Goal: Obtain resource: Obtain resource

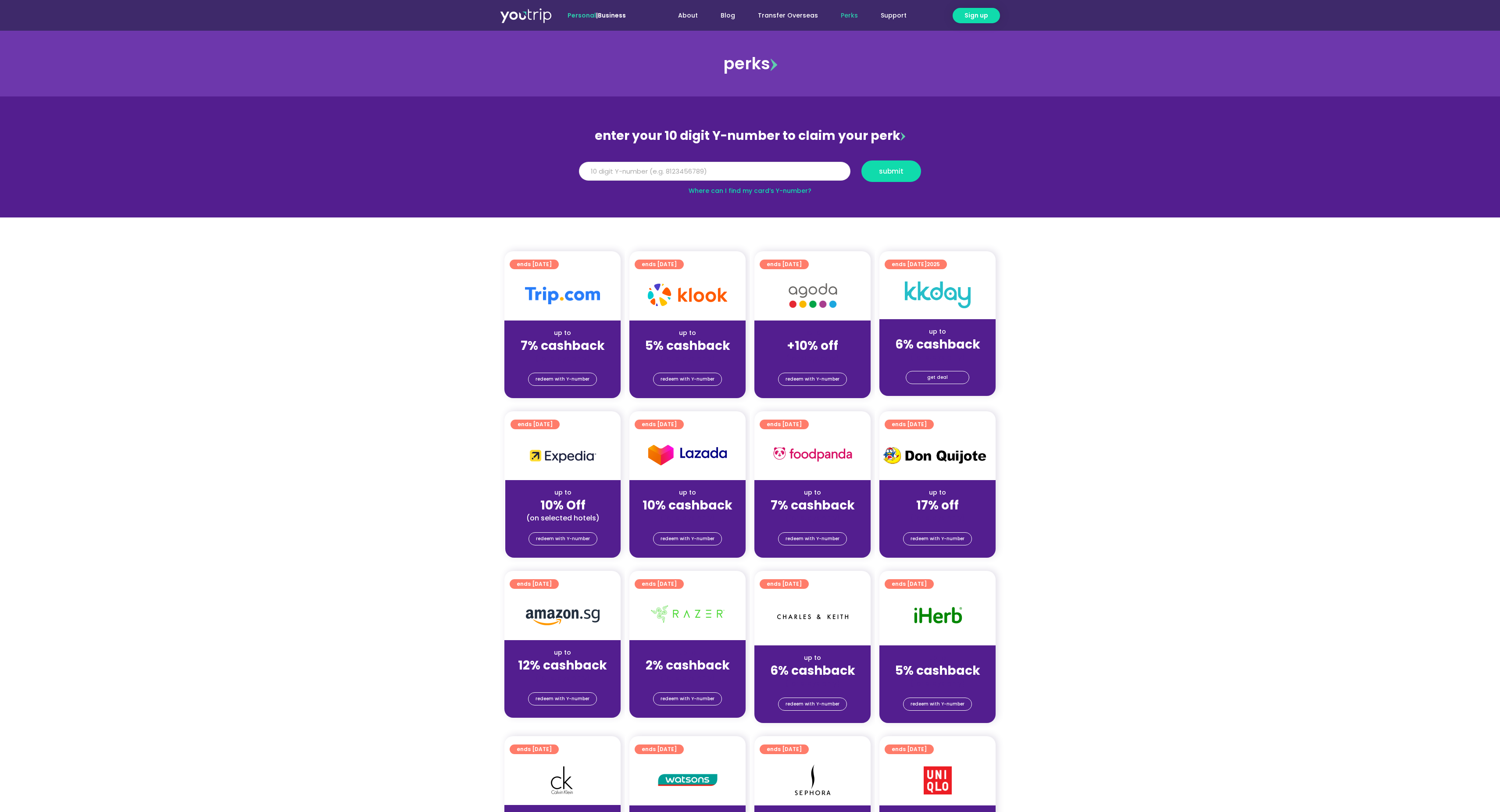
click at [688, 172] on input "Y Number" at bounding box center [714, 171] width 271 height 19
paste input "-8143850483"
type input "8143850483"
click at [907, 173] on span "submit" at bounding box center [891, 171] width 45 height 6
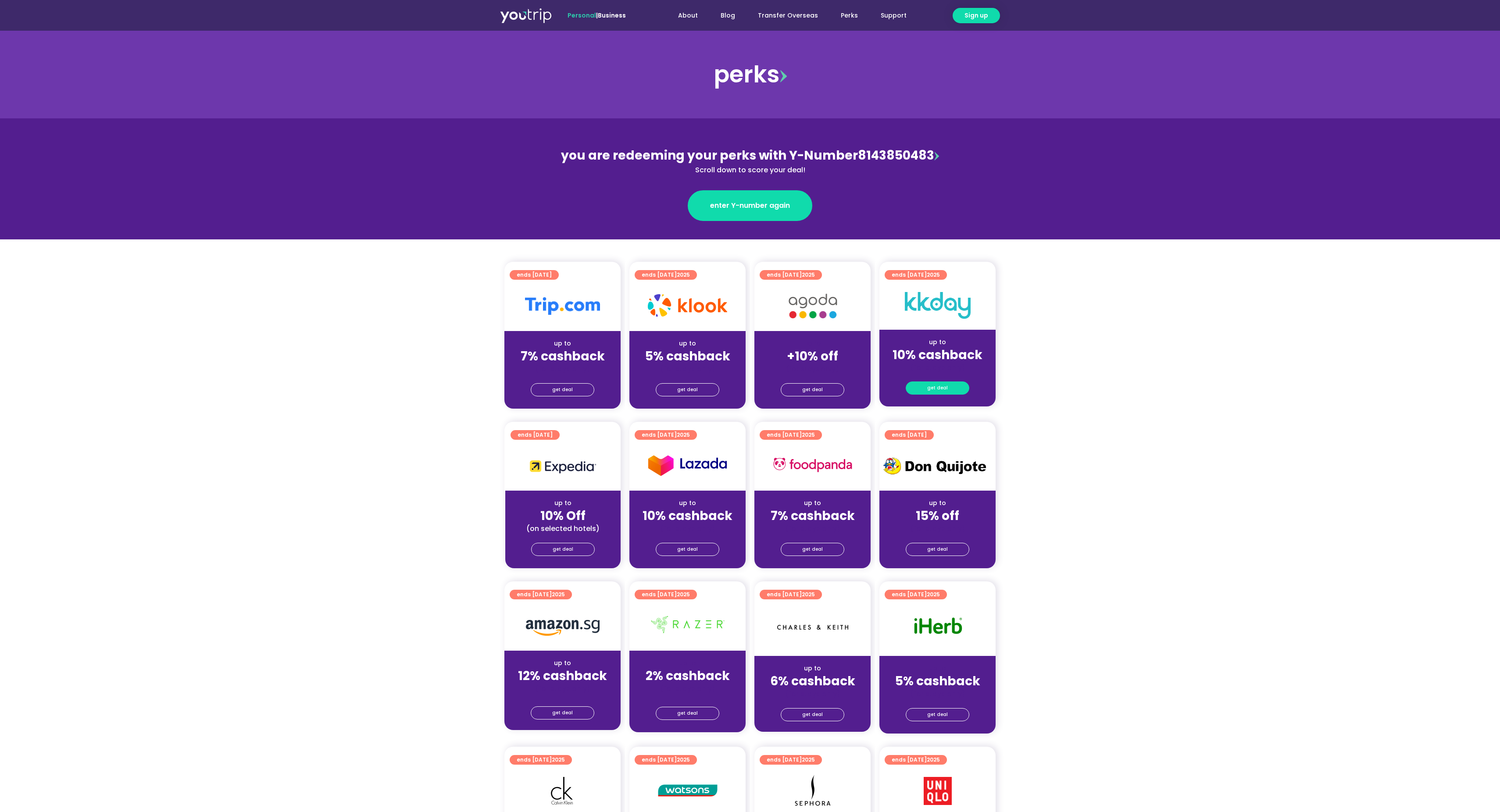
click at [944, 382] on span "get deal" at bounding box center [937, 388] width 20 height 12
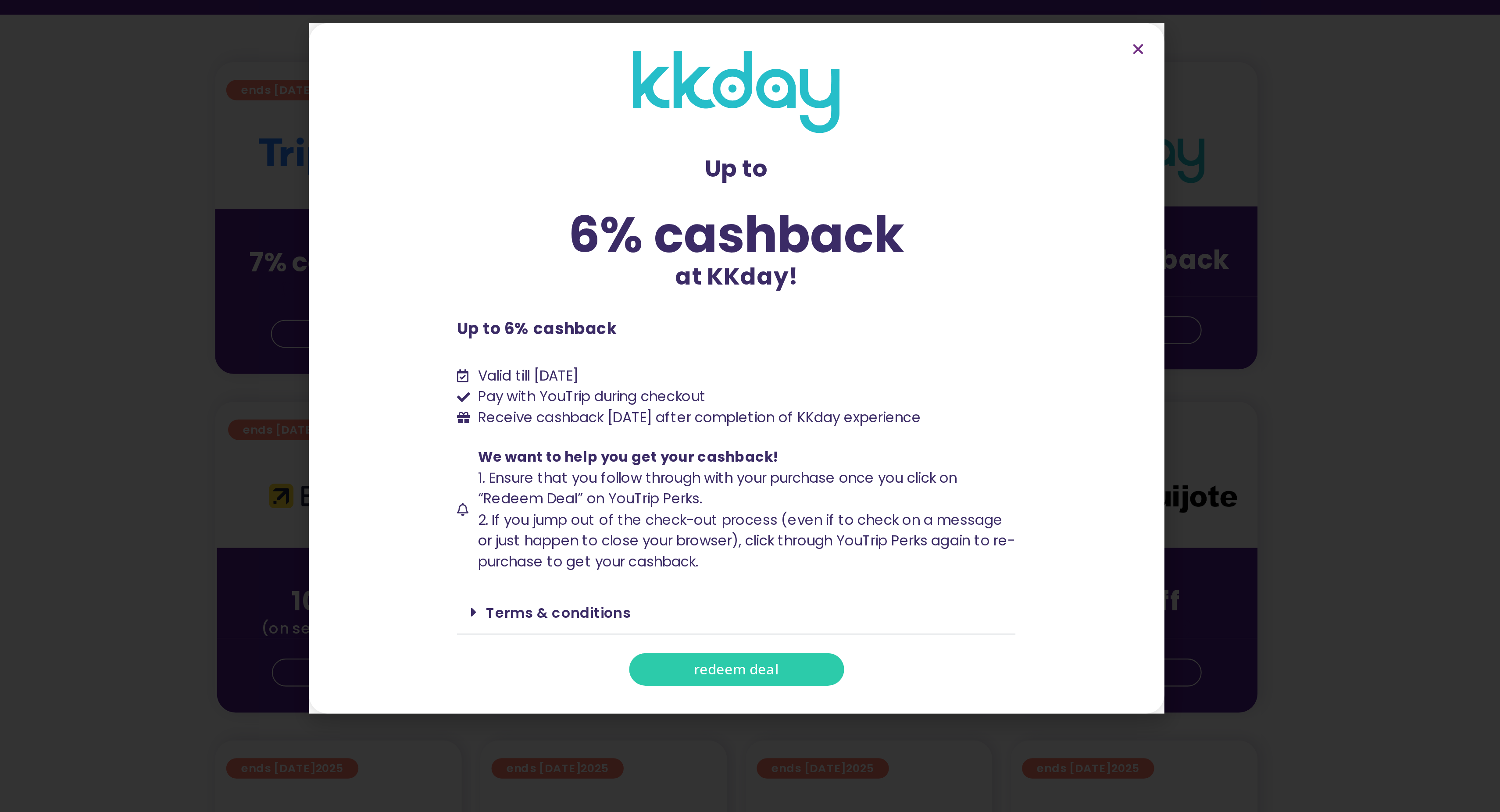
click at [665, 516] on div "Terms & conditions" at bounding box center [750, 520] width 263 height 20
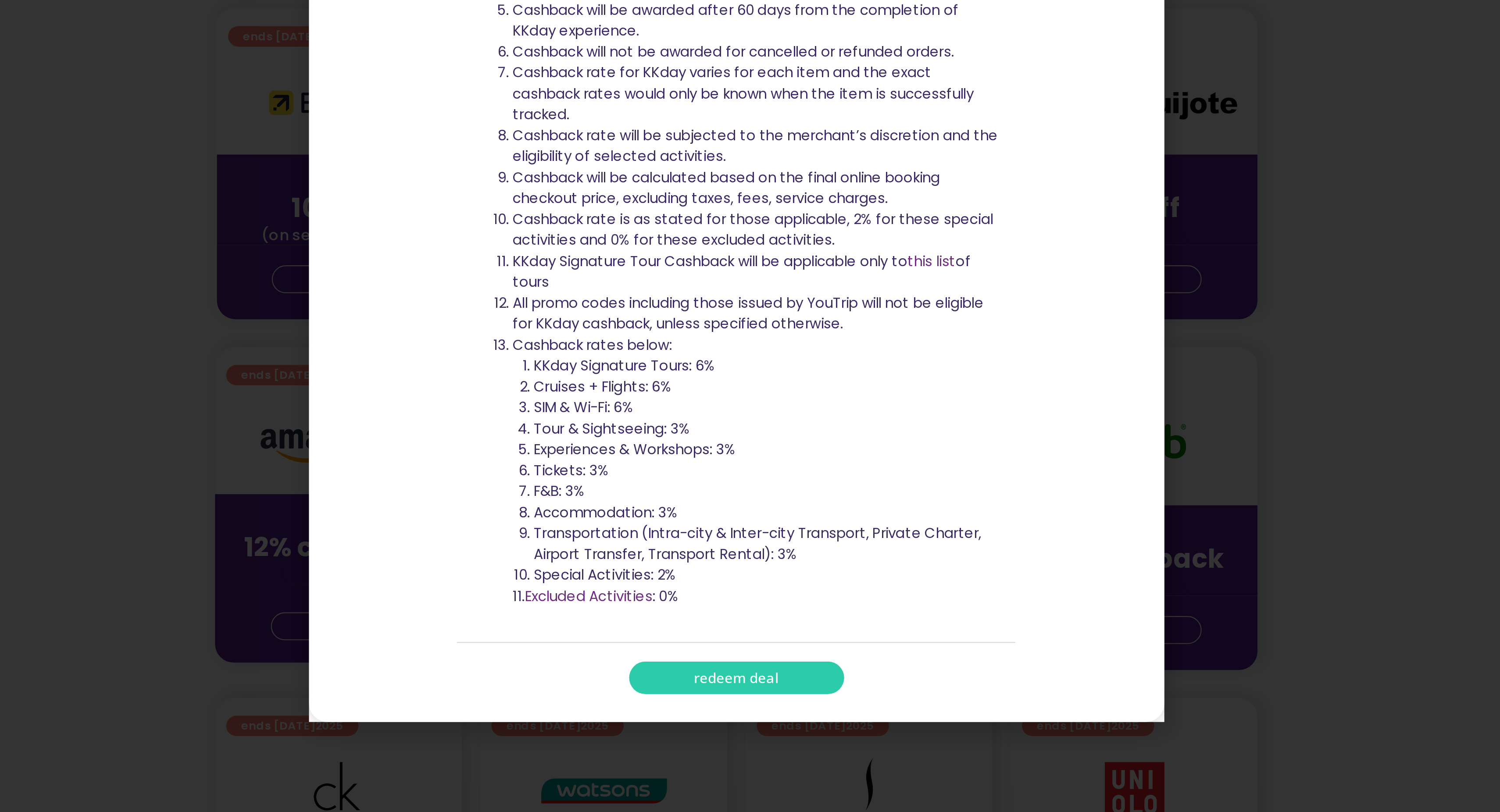
click at [734, 734] on span "redeem deal" at bounding box center [750, 737] width 40 height 6
click at [765, 734] on span "redeem deal" at bounding box center [750, 737] width 40 height 6
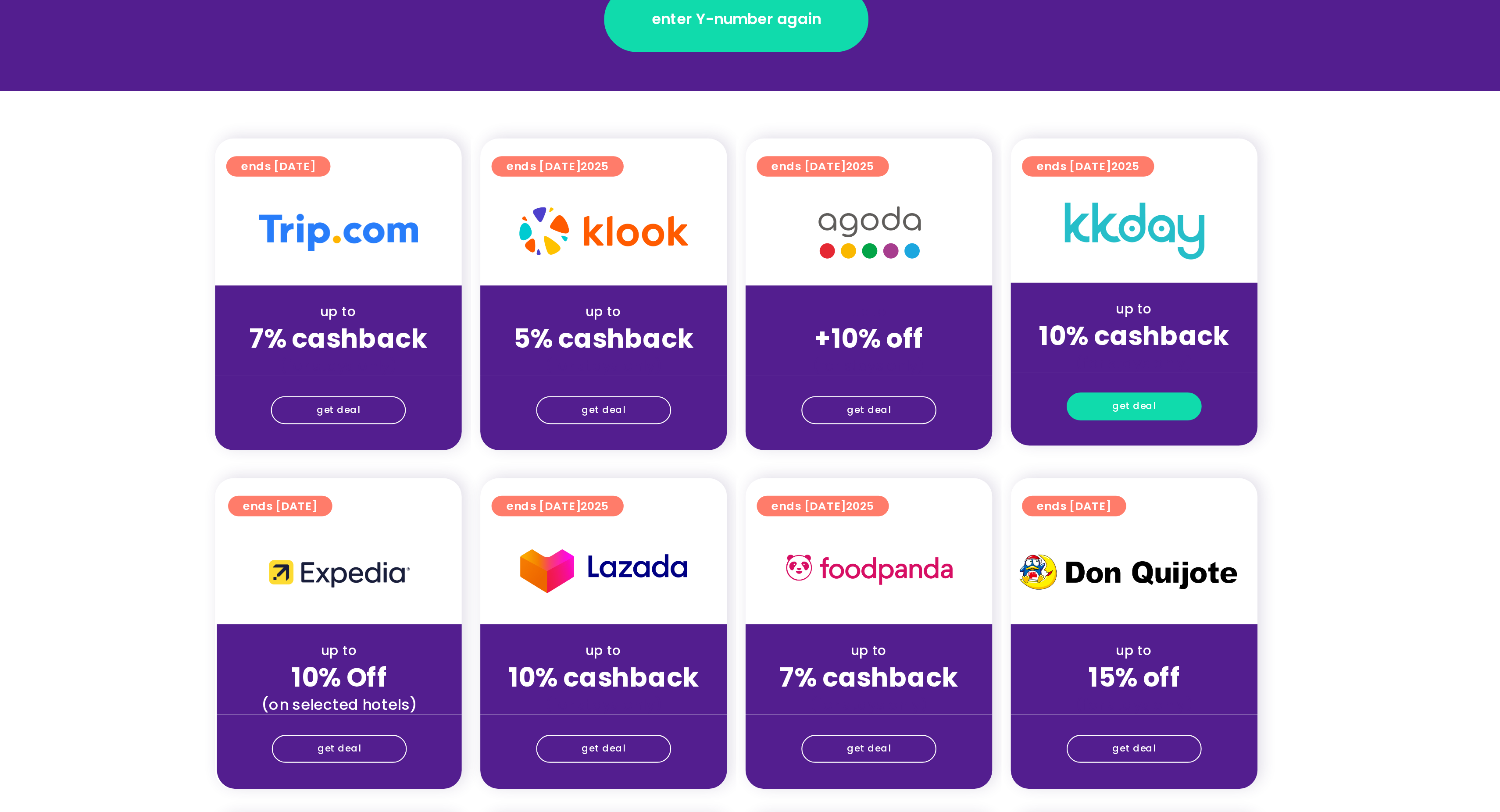
click at [930, 391] on span "get deal" at bounding box center [937, 388] width 20 height 12
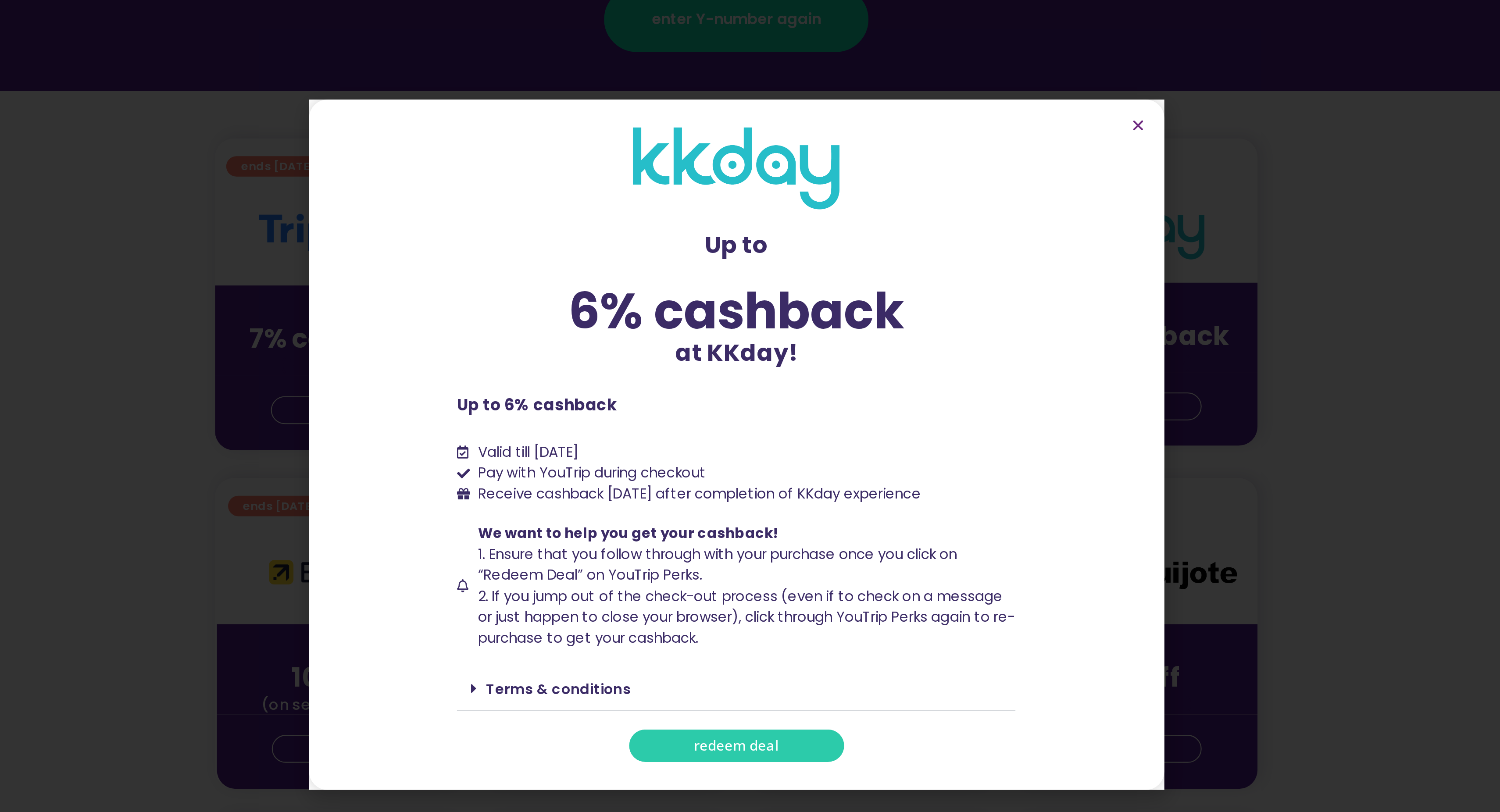
click at [729, 550] on link "redeem deal" at bounding box center [750, 548] width 101 height 15
